Goal: Task Accomplishment & Management: Use online tool/utility

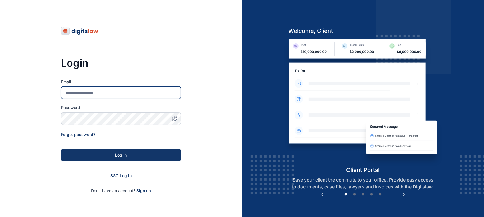
click at [177, 92] on input "Email" at bounding box center [121, 92] width 120 height 13
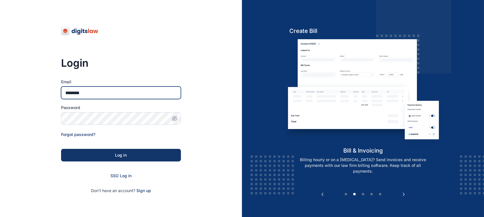
type input "**********"
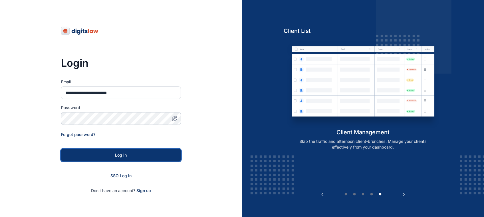
click at [141, 153] on div "Log in" at bounding box center [121, 155] width 102 height 6
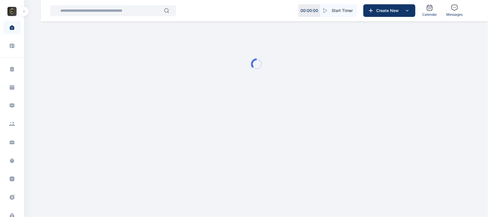
click at [22, 15] on button "button" at bounding box center [23, 11] width 9 height 9
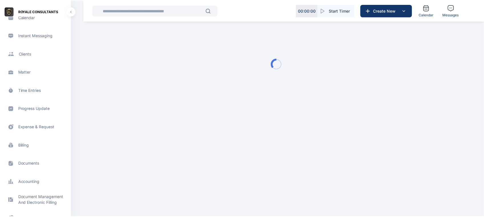
scroll to position [113, 0]
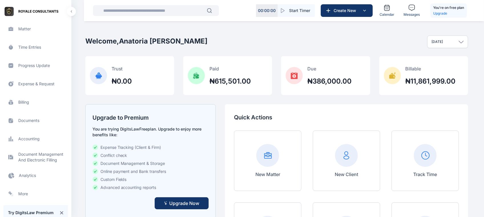
click at [29, 169] on span "Analytics Analytics Analytics" at bounding box center [35, 175] width 65 height 14
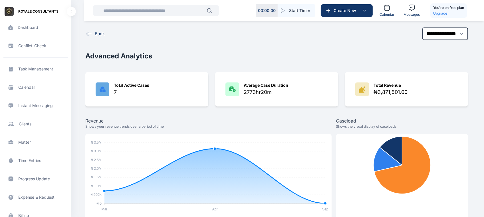
click at [250, 53] on div "Advanced Analytics" at bounding box center [276, 55] width 383 height 9
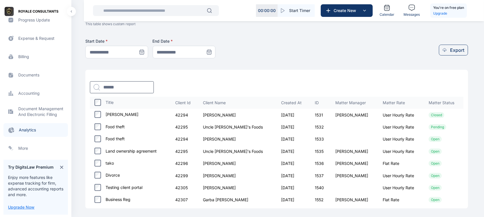
scroll to position [158, 0]
click at [47, 115] on span "Electronic Filling And Document management Document Management And Electronic F…" at bounding box center [35, 112] width 65 height 14
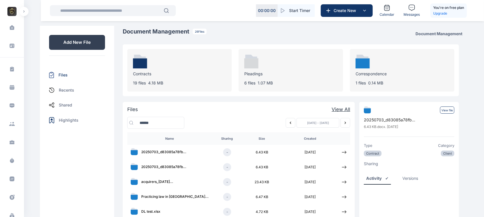
click at [146, 77] on div "Contracts 19 files 4.18 MB" at bounding box center [179, 70] width 105 height 43
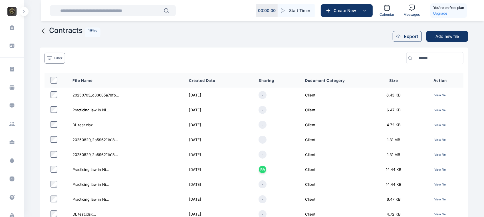
click at [439, 96] on p "View file" at bounding box center [440, 95] width 37 height 7
click at [440, 92] on p "View file" at bounding box center [440, 95] width 37 height 7
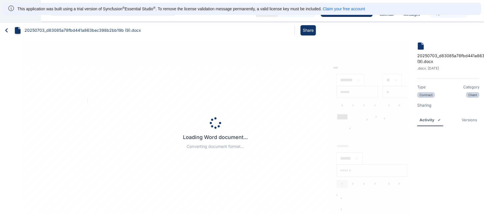
type input "*****"
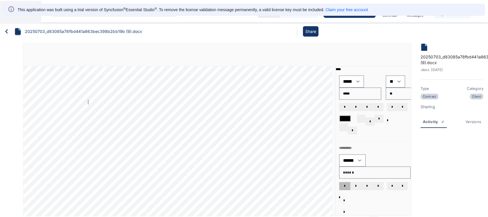
scroll to position [163, 0]
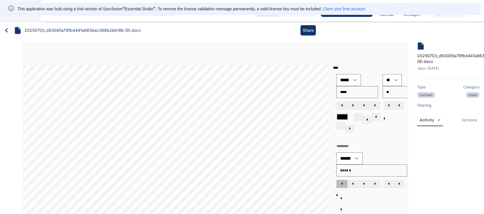
click at [5, 33] on icon at bounding box center [6, 30] width 9 height 9
